Goal: Information Seeking & Learning: Learn about a topic

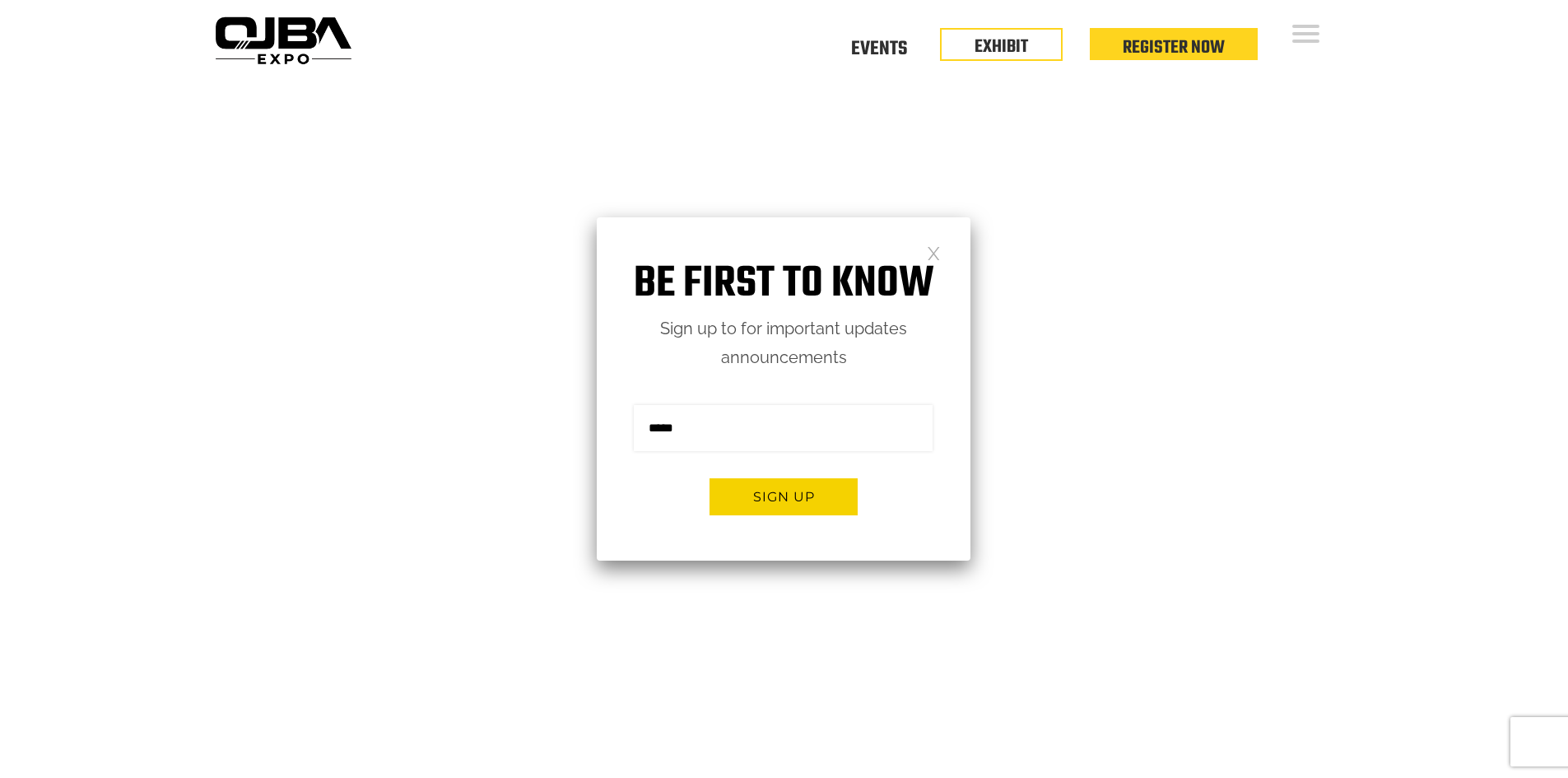
click at [1068, 235] on video at bounding box center [784, 472] width 1568 height 785
click at [1008, 47] on link "EXHIBIT" at bounding box center [1001, 43] width 54 height 28
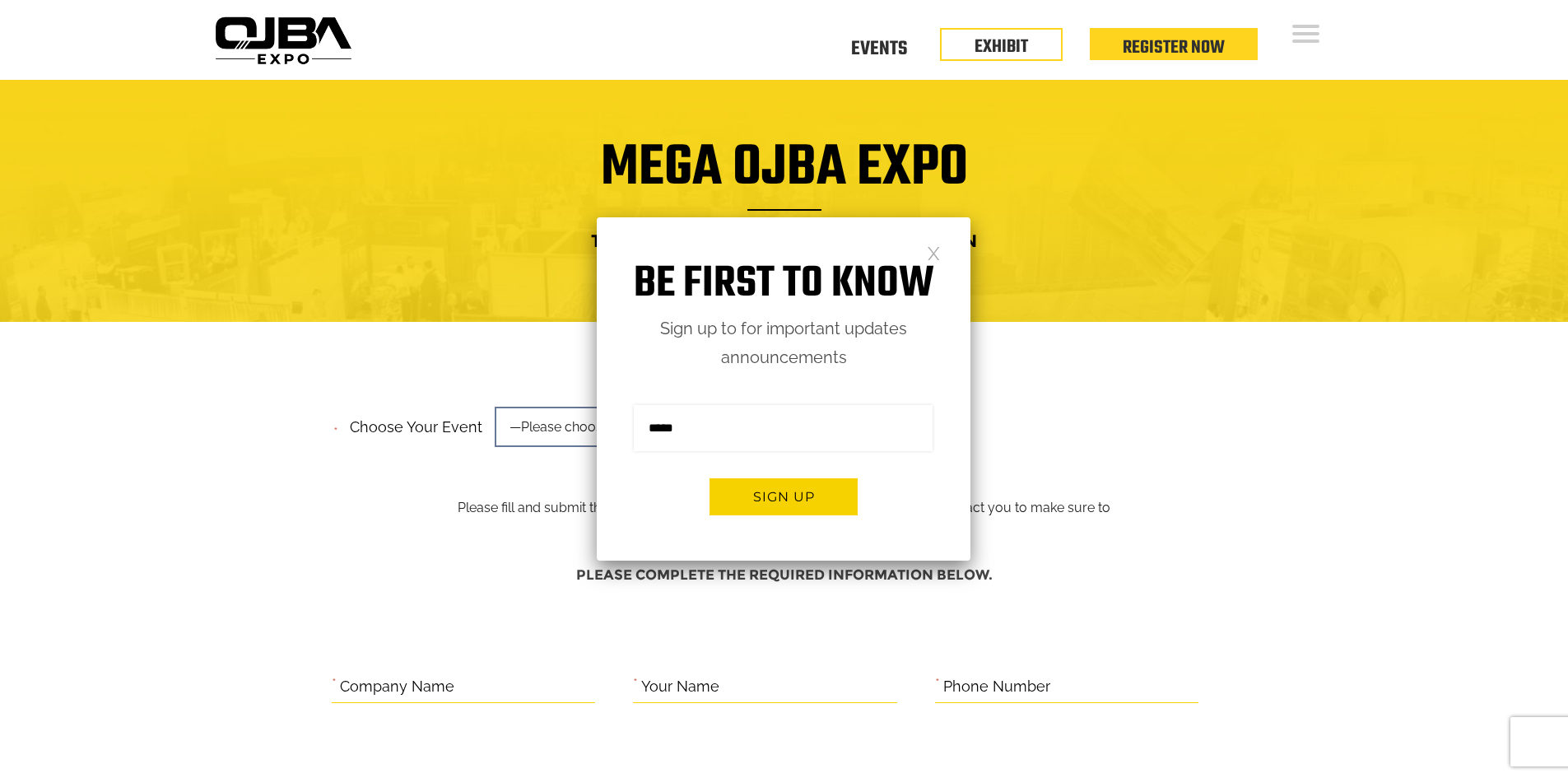
click at [936, 252] on link at bounding box center [934, 252] width 14 height 14
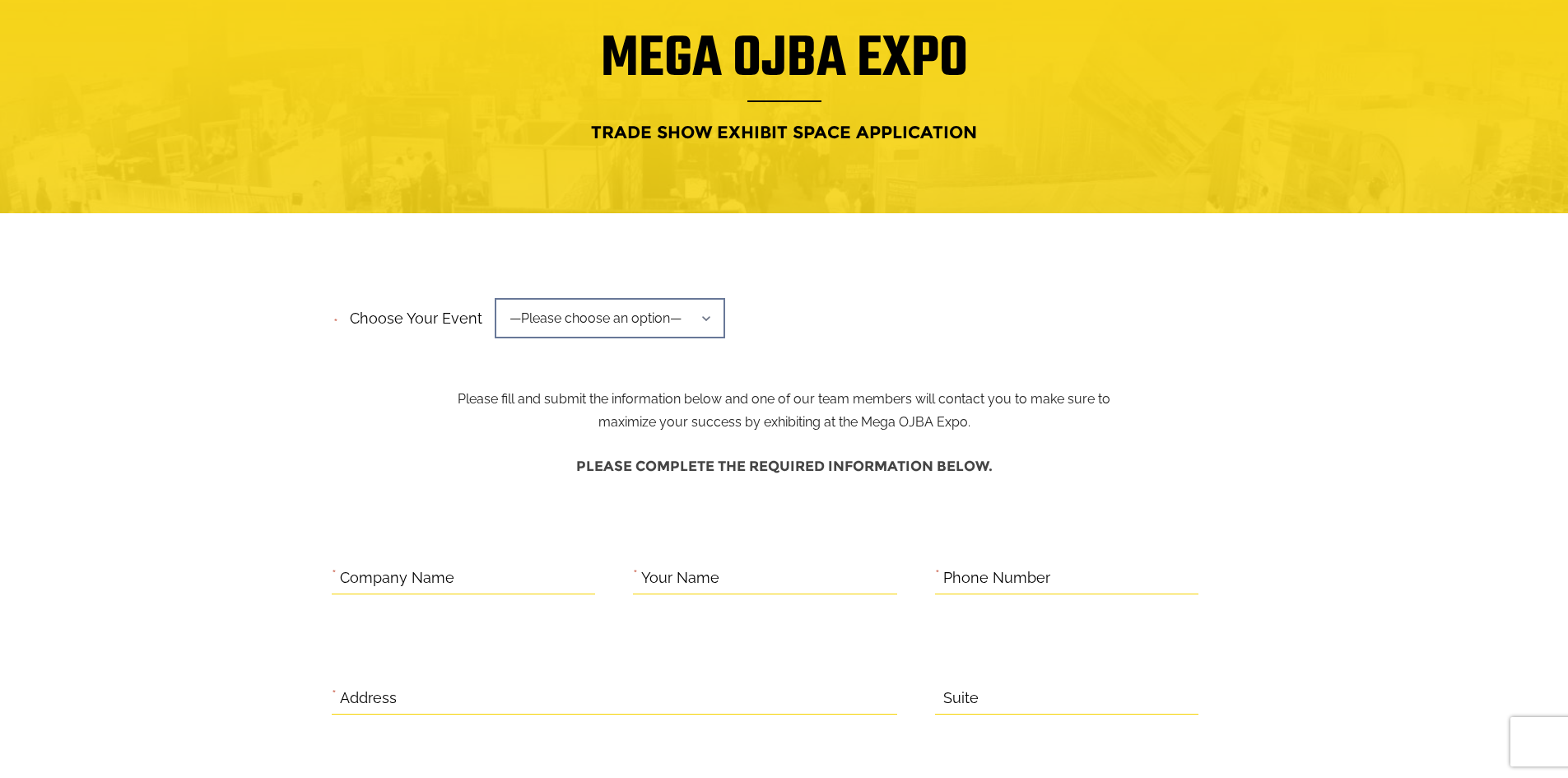
scroll to position [164, 0]
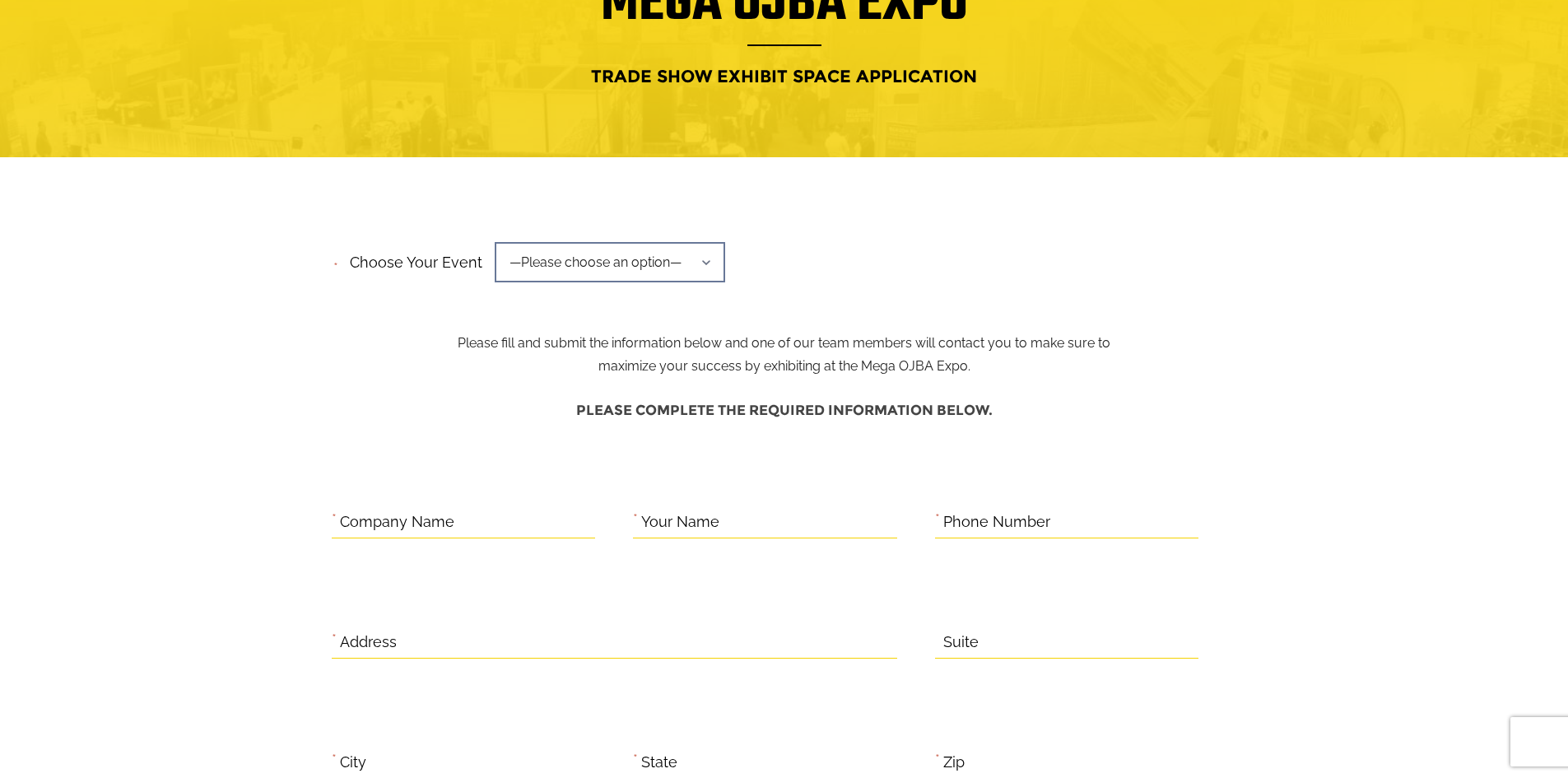
click at [716, 251] on span "—Please choose an option—" at bounding box center [610, 262] width 231 height 40
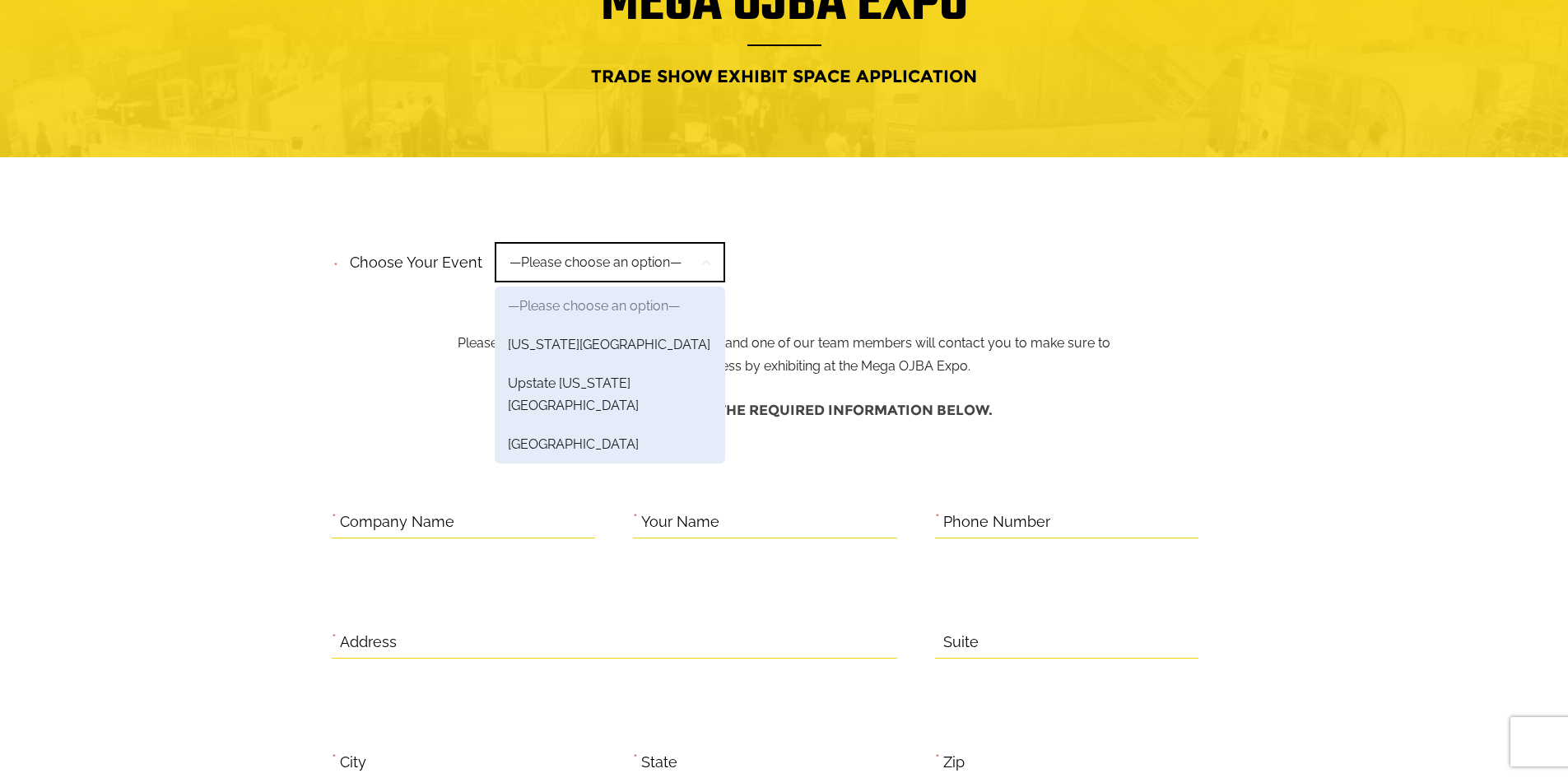
click at [628, 517] on span "Company Name" at bounding box center [482, 531] width 302 height 48
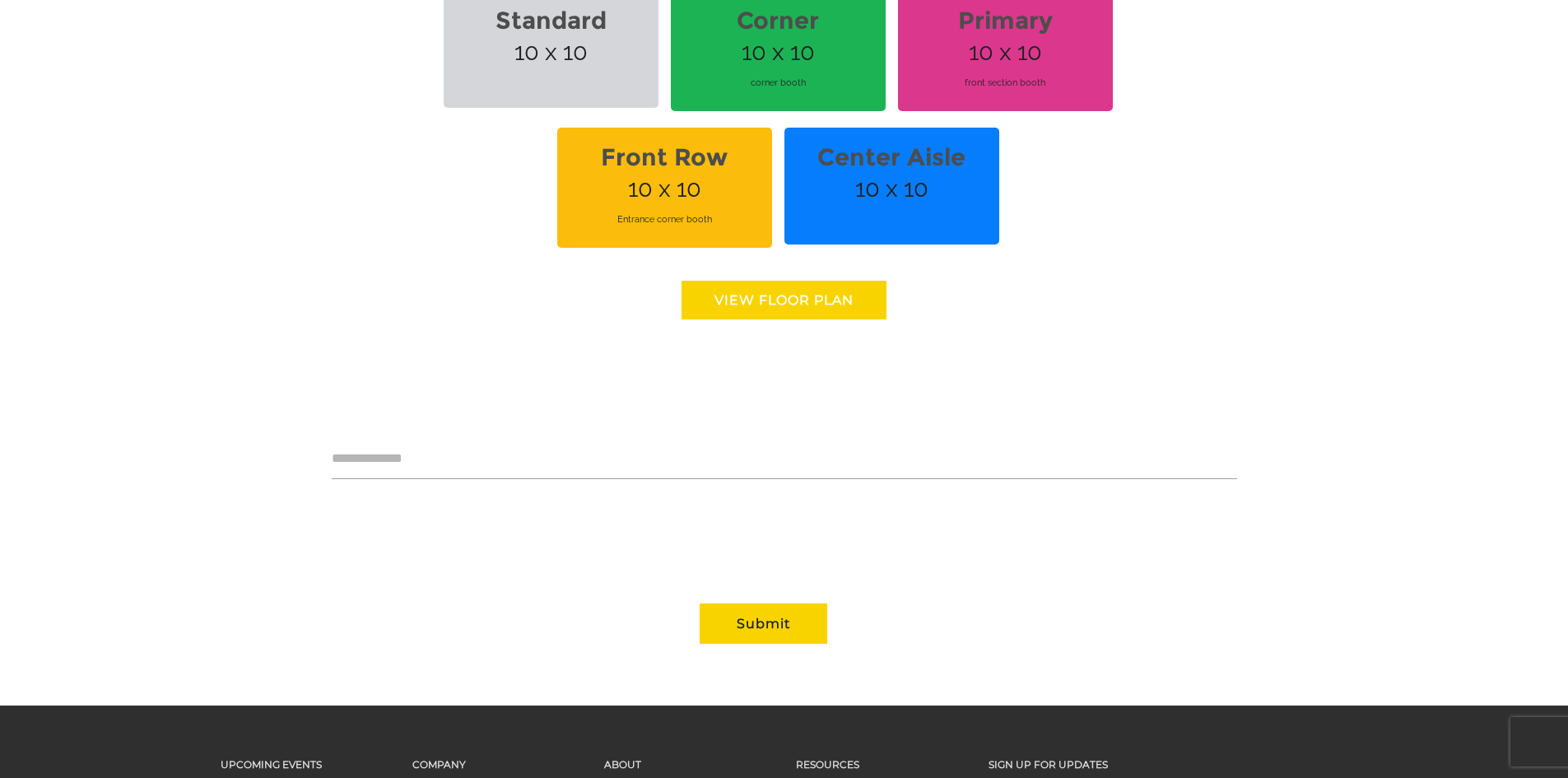
scroll to position [1318, 0]
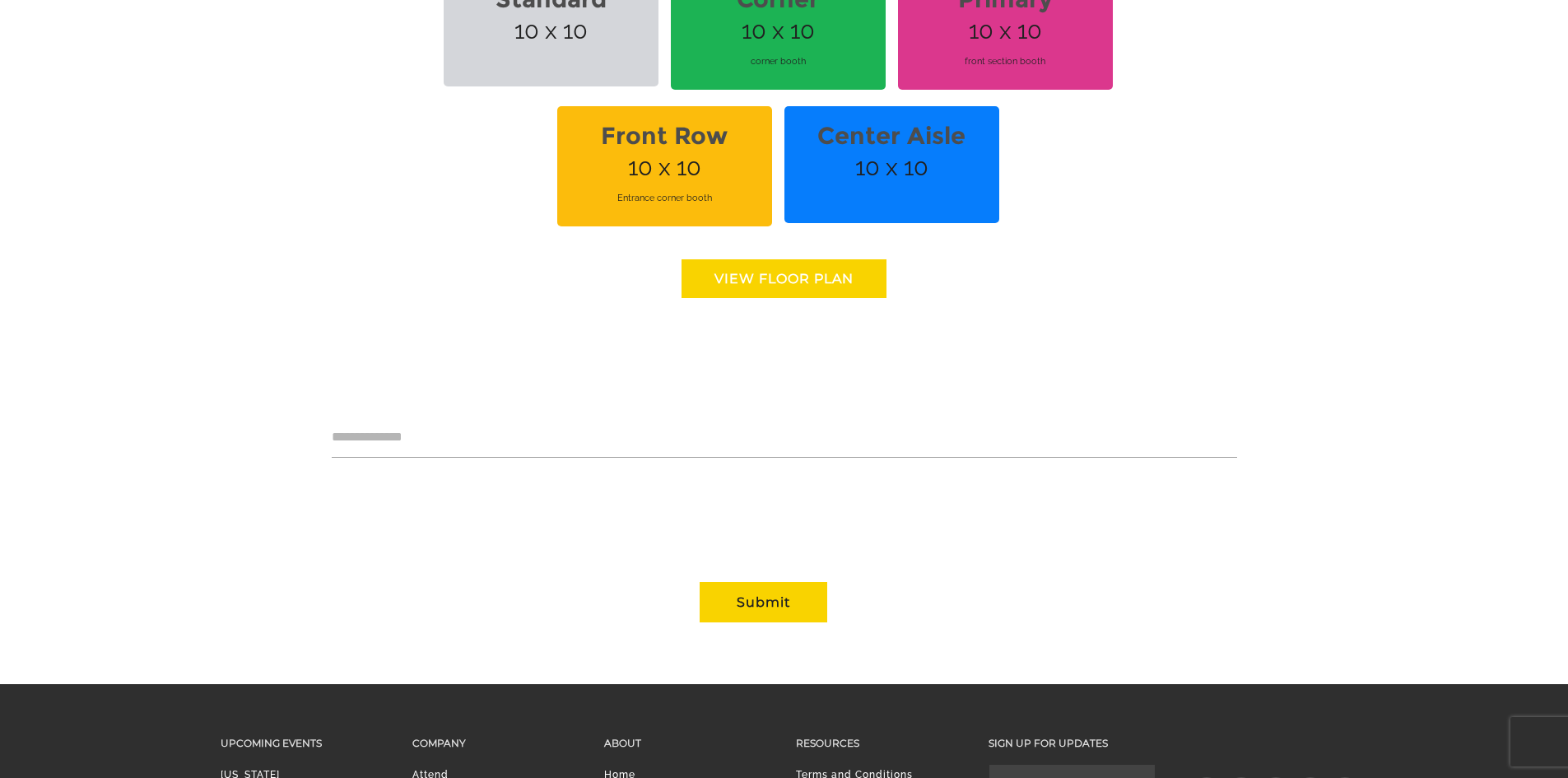
click at [760, 280] on link "View floor Plan" at bounding box center [784, 279] width 205 height 38
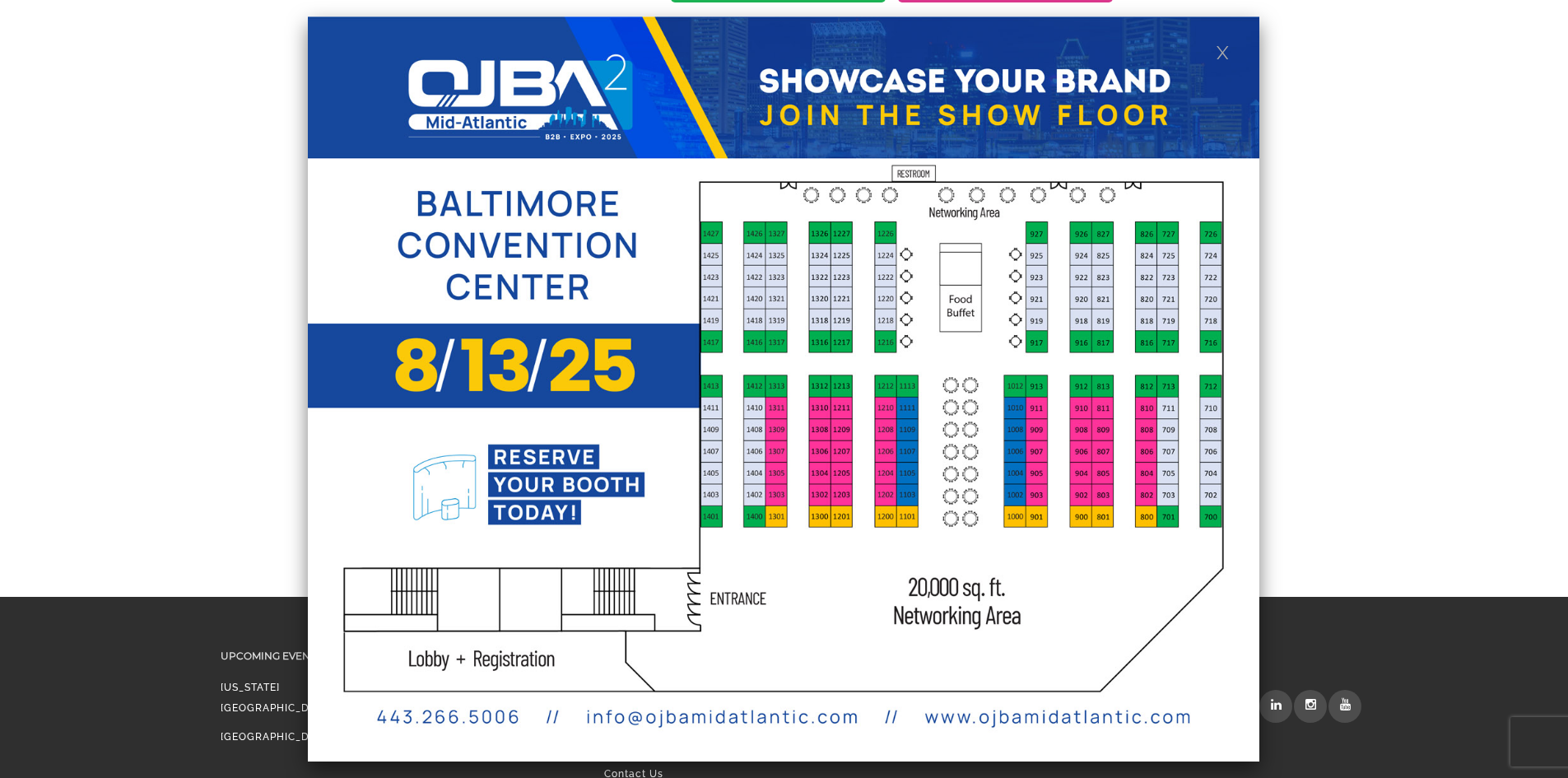
scroll to position [1532, 0]
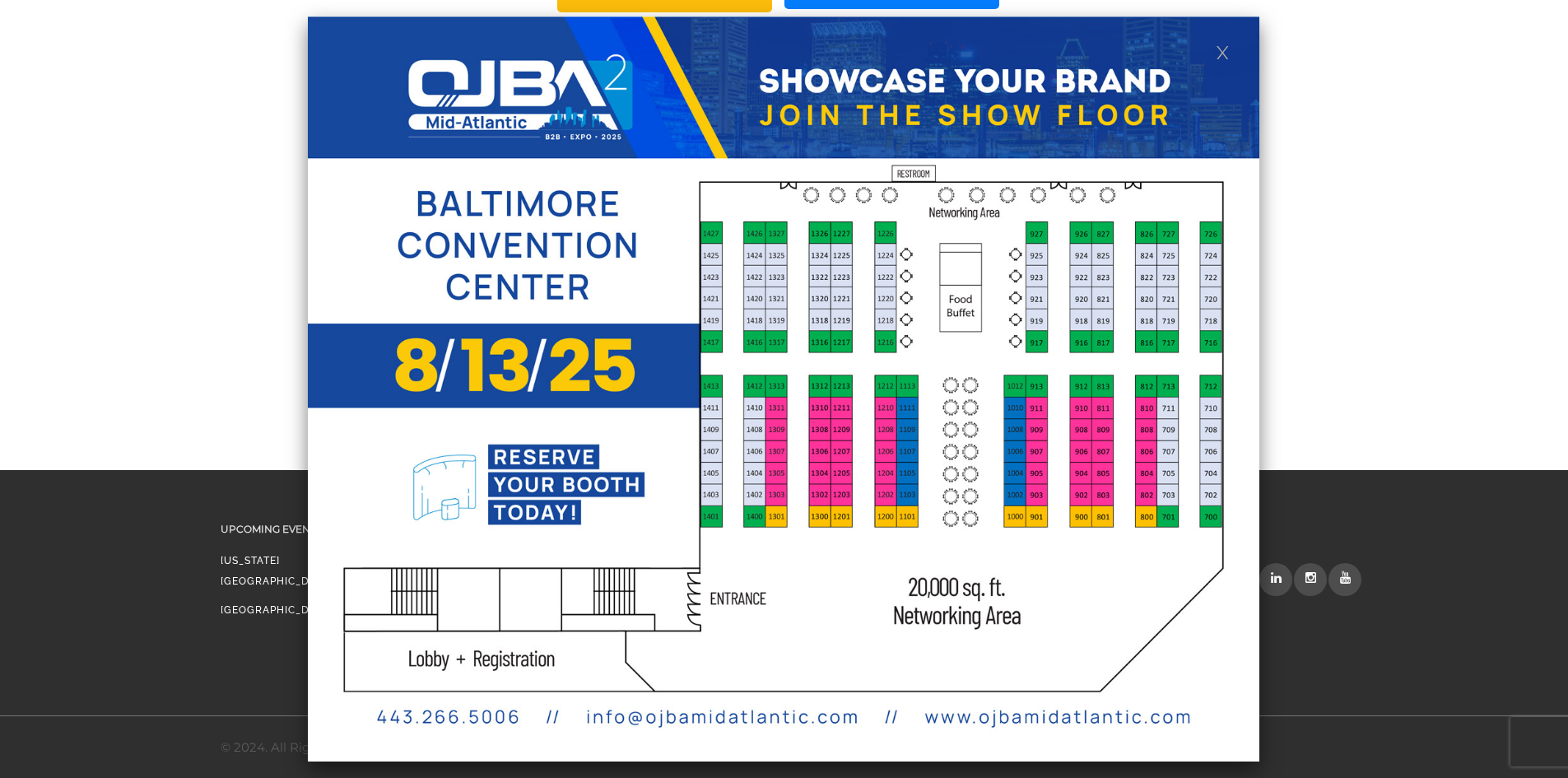
click at [1217, 47] on link at bounding box center [1222, 51] width 14 height 14
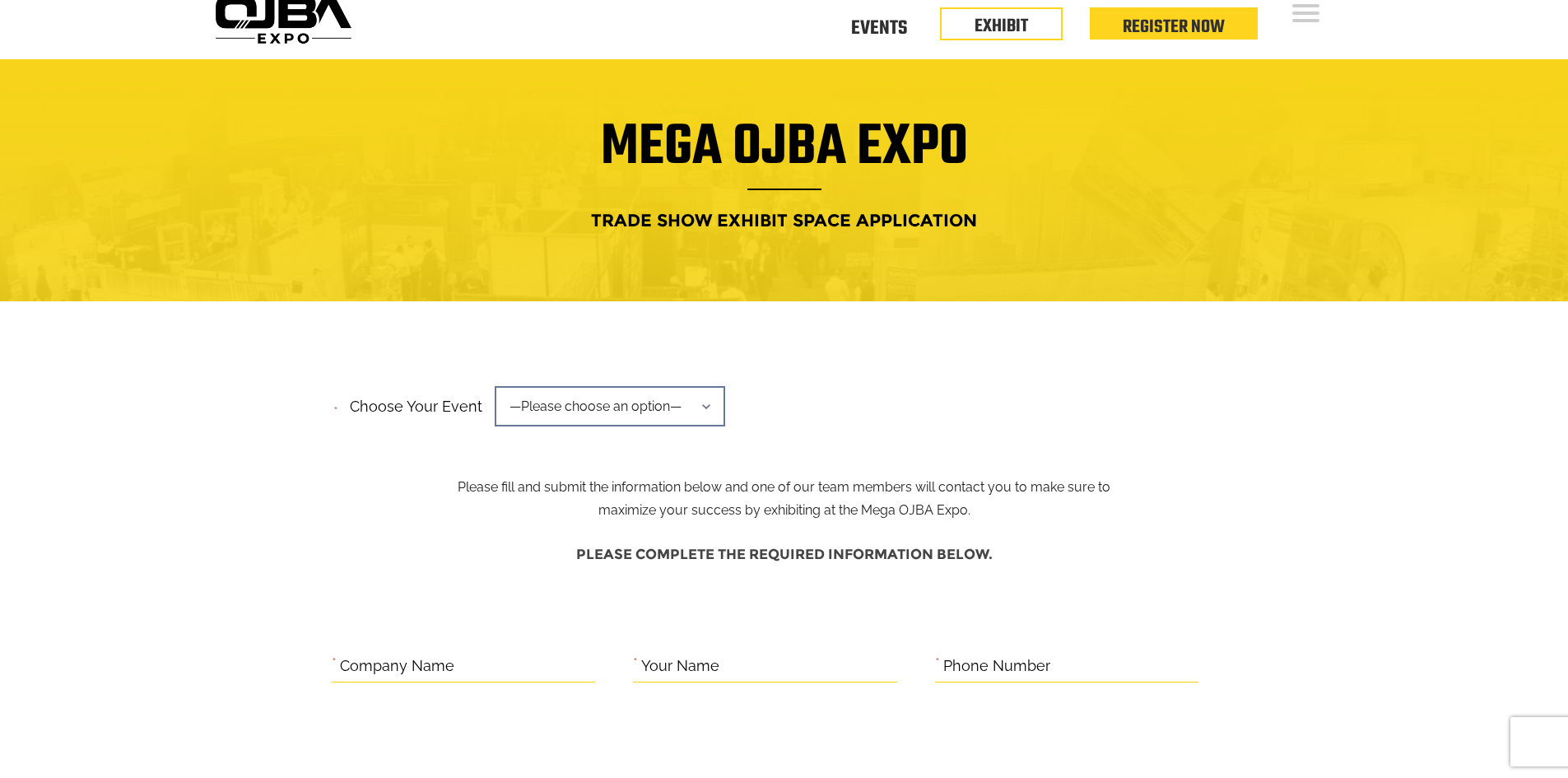
scroll to position [0, 0]
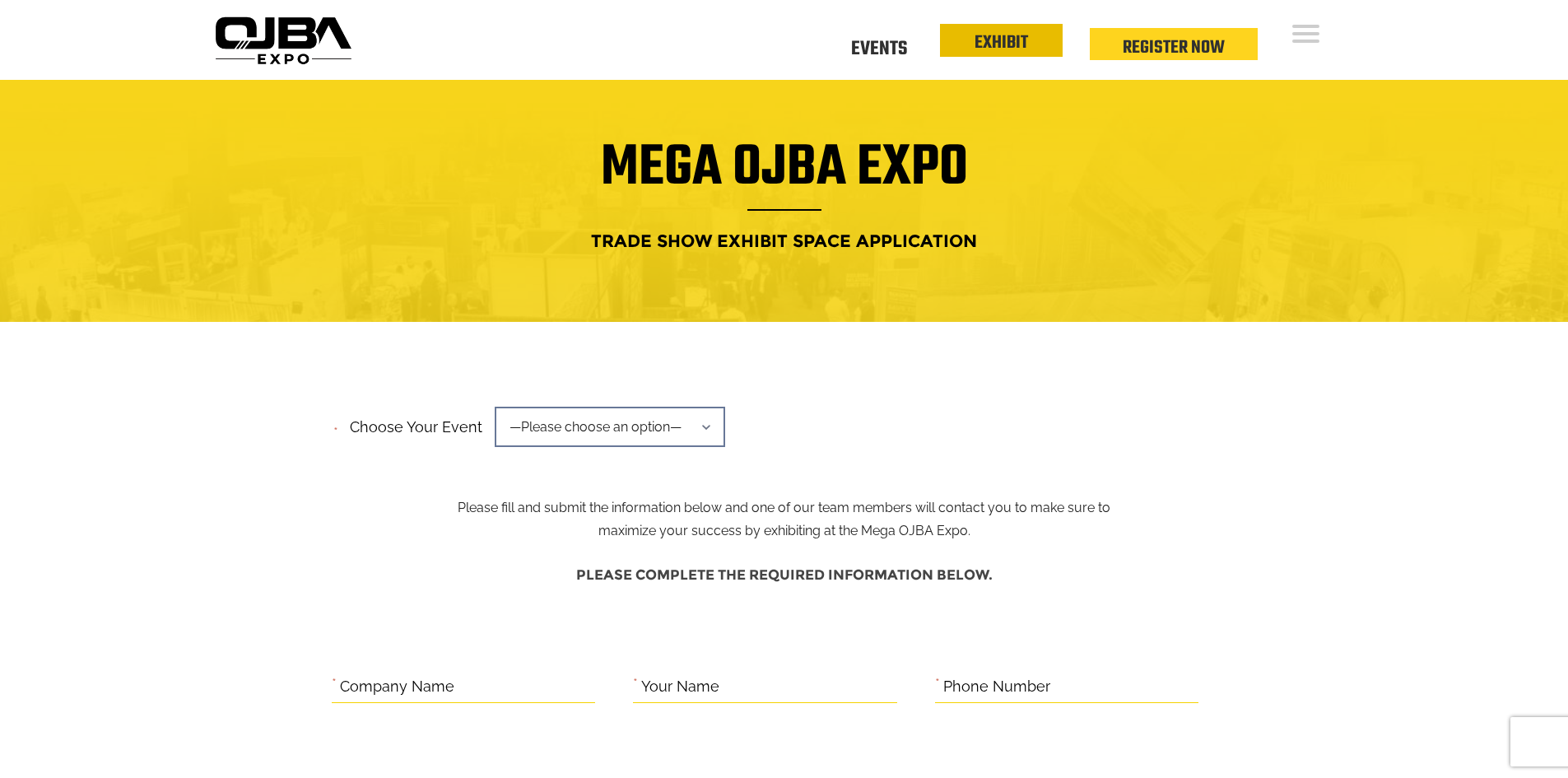
click at [981, 32] on link "EXHIBIT" at bounding box center [1001, 43] width 54 height 28
click at [870, 44] on link "Events" at bounding box center [879, 47] width 56 height 5
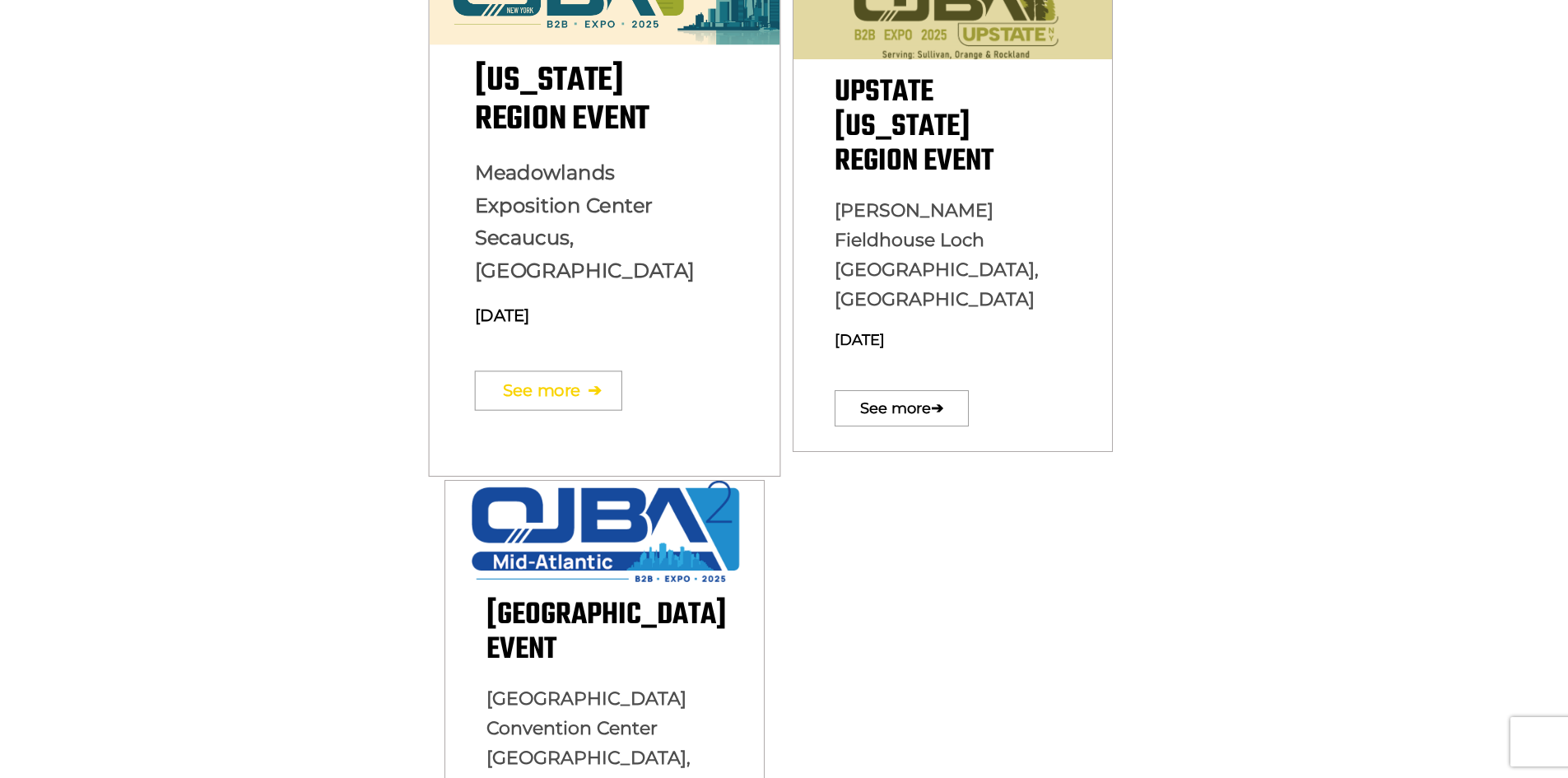
scroll to position [576, 0]
click at [573, 372] on link "See more ➔" at bounding box center [548, 391] width 147 height 39
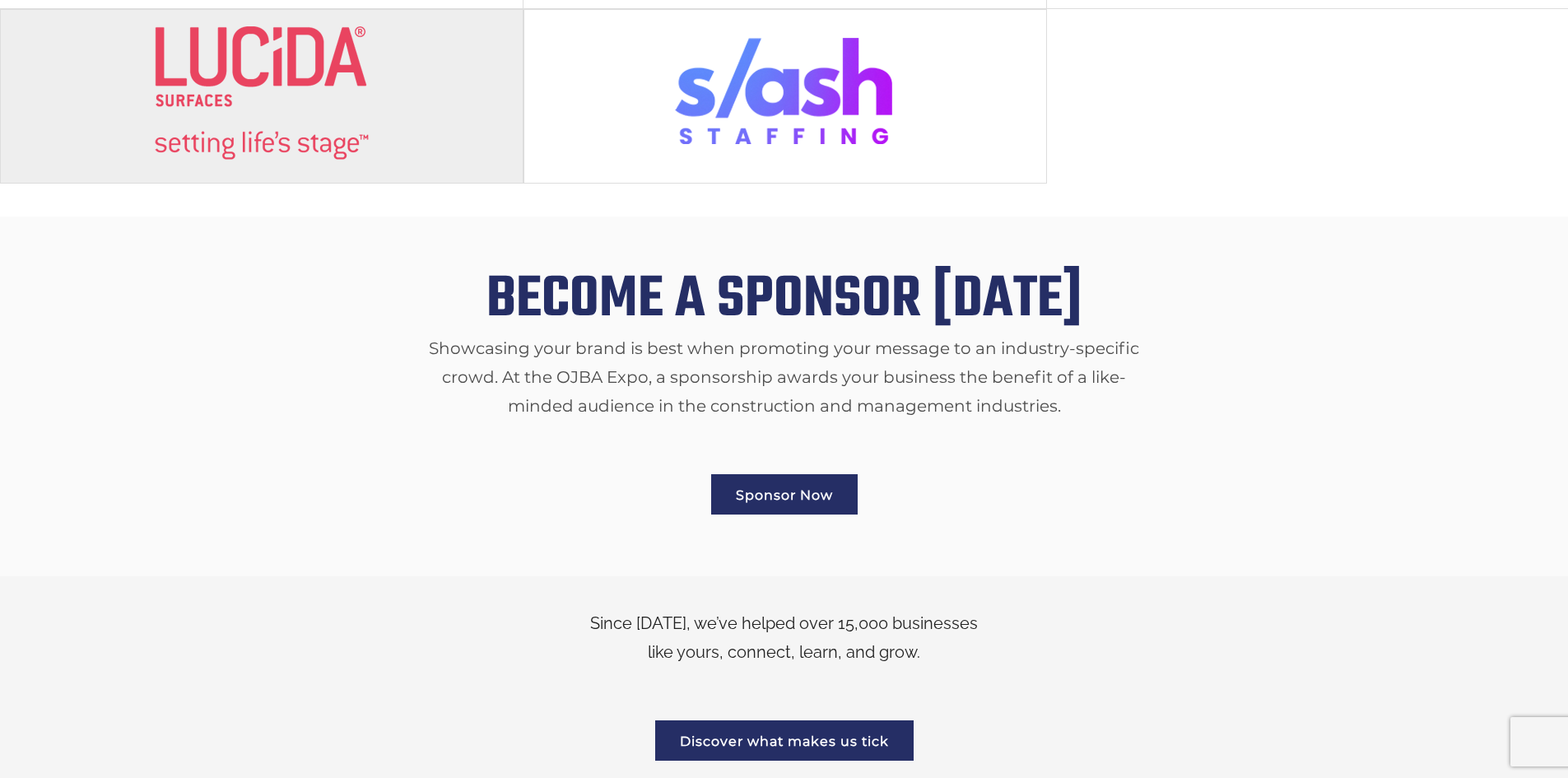
scroll to position [2069, 0]
